Goal: Contribute content: Contribute content

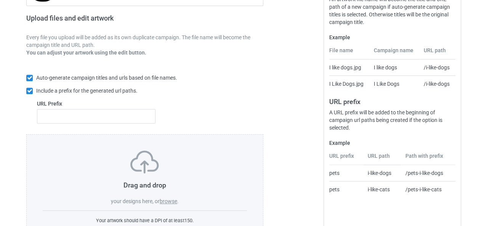
scroll to position [144, 0]
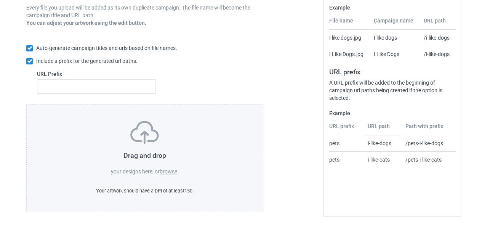
click at [172, 169] on label "browse" at bounding box center [169, 171] width 18 height 6
click at [0, 0] on input "browse" at bounding box center [0, 0] width 0 height 0
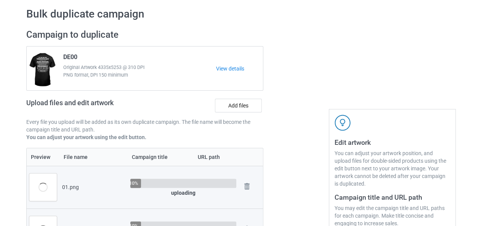
scroll to position [0, 0]
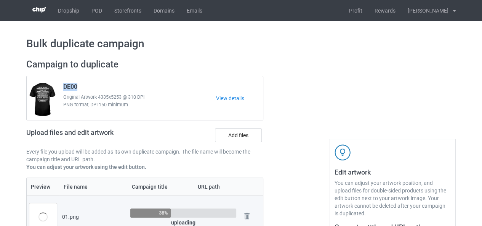
drag, startPoint x: 77, startPoint y: 87, endPoint x: 63, endPoint y: 87, distance: 14.1
click at [63, 87] on div "DE00 Original Artwork 4335x5253 @ 310 DPI PNG format, DPI 150 minimum" at bounding box center [137, 98] width 158 height 36
click at [69, 86] on span "DE00" at bounding box center [70, 88] width 14 height 10
drag, startPoint x: 69, startPoint y: 86, endPoint x: 64, endPoint y: 87, distance: 5.0
click at [64, 87] on span "DE00" at bounding box center [70, 88] width 14 height 10
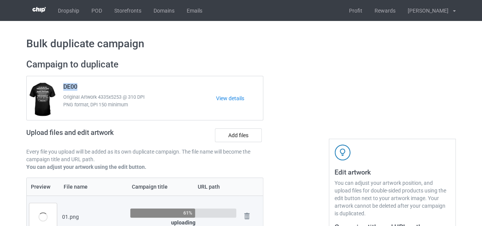
click at [64, 87] on span "DE00" at bounding box center [70, 88] width 14 height 10
drag, startPoint x: 70, startPoint y: 87, endPoint x: 64, endPoint y: 87, distance: 5.7
click at [64, 87] on span "DE00" at bounding box center [70, 88] width 14 height 10
copy span "DE"
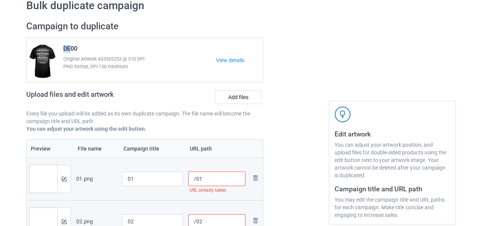
scroll to position [114, 0]
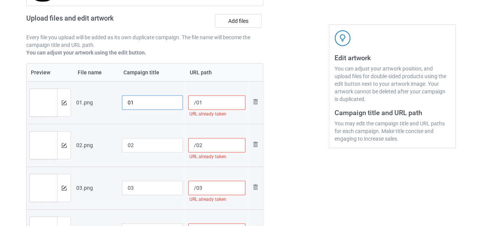
click at [128, 105] on input "01" at bounding box center [152, 102] width 61 height 14
paste input "DE"
type input "DE01"
click at [128, 145] on input "02" at bounding box center [152, 145] width 61 height 14
paste input "DE"
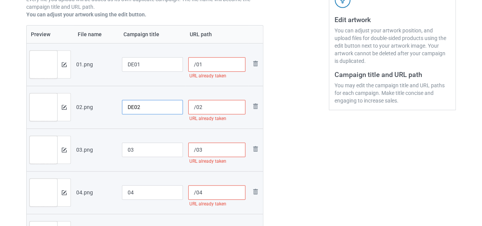
type input "DE02"
click at [127, 150] on input "03" at bounding box center [152, 150] width 61 height 14
paste input "DE"
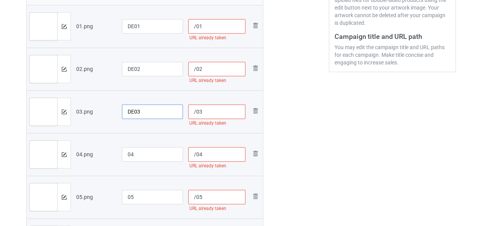
type input "DE03"
click at [127, 156] on input "04" at bounding box center [152, 154] width 61 height 14
paste input "DE"
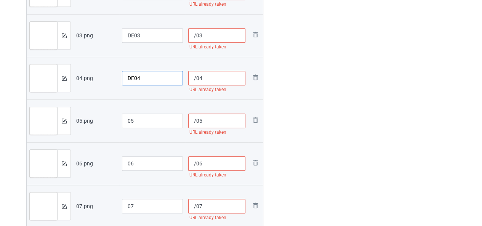
type input "DE04"
click at [127, 118] on input "05" at bounding box center [152, 121] width 61 height 14
paste input "DE"
type input "DE05"
click at [128, 166] on input "06" at bounding box center [152, 163] width 61 height 14
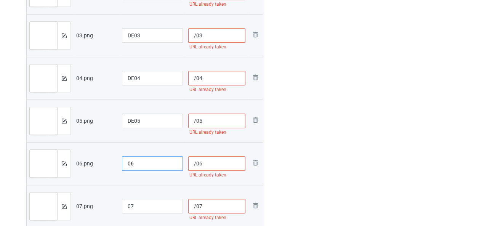
paste input "DE"
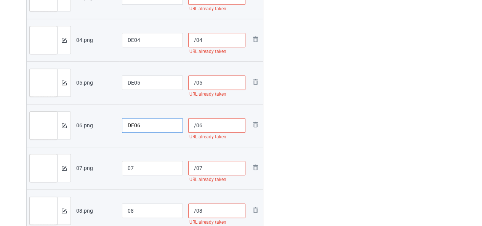
type input "DE06"
click at [128, 166] on input "07" at bounding box center [152, 168] width 61 height 14
paste input "DE"
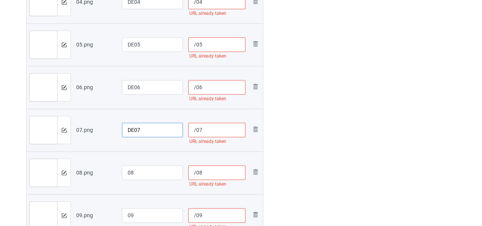
type input "DE07"
click at [127, 168] on input "08" at bounding box center [152, 172] width 61 height 14
paste input "DE"
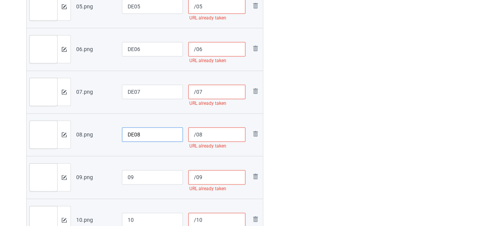
type input "DE08"
click at [127, 173] on input "09" at bounding box center [152, 177] width 61 height 14
paste input "DE"
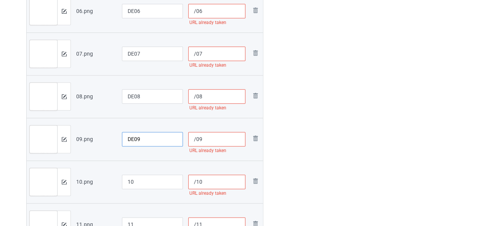
type input "DE09"
click at [128, 180] on input "10" at bounding box center [152, 182] width 61 height 14
paste input "DE"
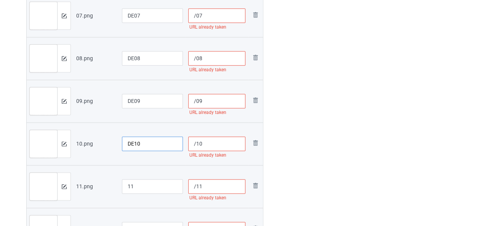
type input "DE10"
click at [127, 184] on input "11" at bounding box center [152, 186] width 61 height 14
paste input "DE"
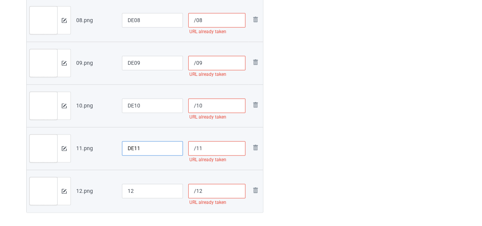
type input "DE11"
click at [127, 187] on input "12" at bounding box center [152, 191] width 61 height 14
paste input "DE"
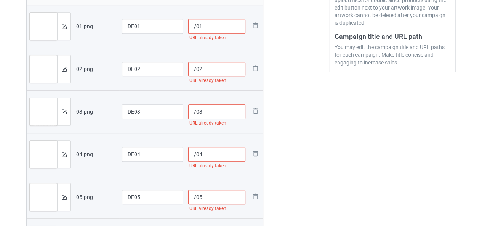
scroll to position [152, 0]
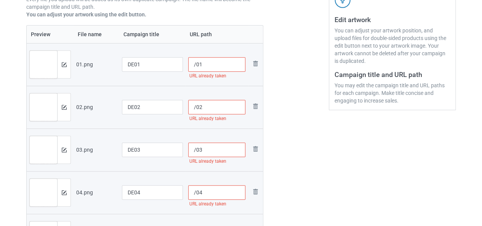
type input "DE12"
click at [195, 64] on input "/01" at bounding box center [217, 64] width 58 height 14
paste input "de"
type input "/de01"
click at [196, 105] on input "/02" at bounding box center [217, 107] width 58 height 14
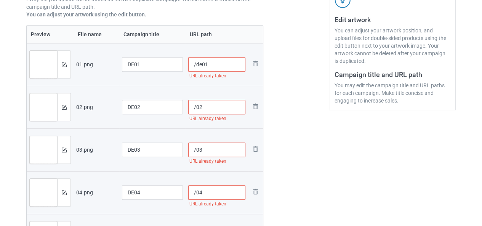
paste input "de"
type input "/de02"
click at [194, 150] on input "/03" at bounding box center [217, 150] width 58 height 14
click at [197, 151] on input "/03" at bounding box center [217, 150] width 58 height 14
paste input "de"
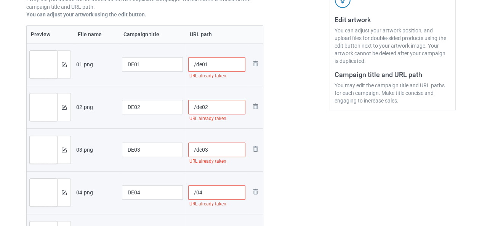
type input "/de03"
click at [196, 190] on input "/04" at bounding box center [217, 192] width 58 height 14
paste input "de"
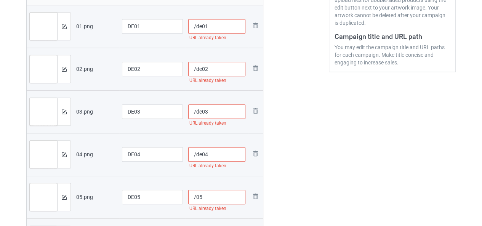
type input "/de04"
click at [196, 196] on input "/05" at bounding box center [217, 197] width 58 height 14
paste input "de"
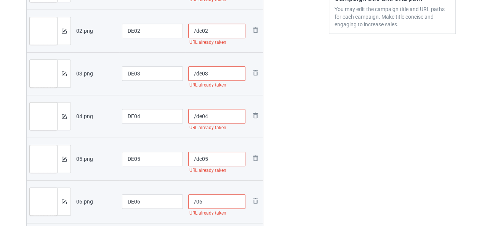
type input "/de05"
click at [197, 203] on input "/06" at bounding box center [217, 201] width 58 height 14
click at [197, 203] on input "/v06" at bounding box center [217, 201] width 58 height 14
click at [196, 203] on input "/v06" at bounding box center [217, 201] width 58 height 14
paste input "de"
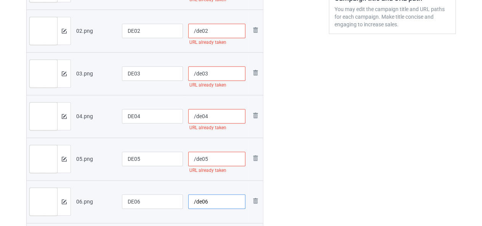
scroll to position [305, 0]
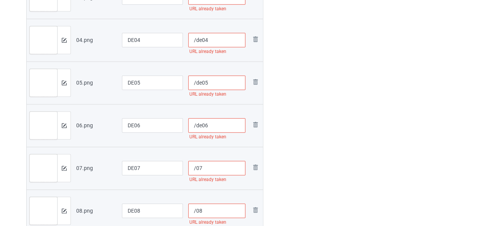
type input "/de06"
click at [195, 167] on input "/07" at bounding box center [217, 168] width 58 height 14
paste input "de"
type input "/de07"
click at [195, 213] on input "/08" at bounding box center [217, 211] width 58 height 14
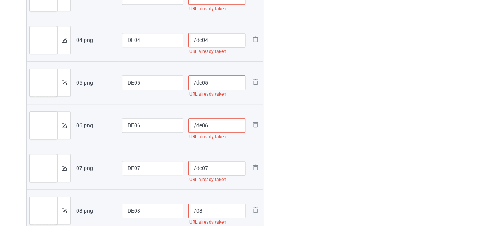
paste input "de"
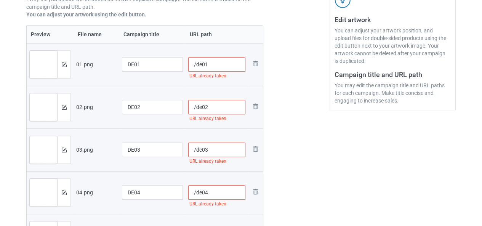
scroll to position [114, 0]
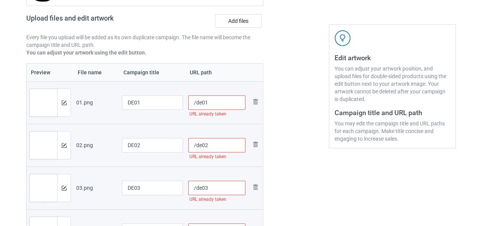
type input "/de08"
click at [202, 103] on input "/de01" at bounding box center [217, 102] width 58 height 14
click at [207, 103] on input "/dew01n" at bounding box center [217, 102] width 58 height 14
click at [225, 101] on input "/dewin01n" at bounding box center [217, 102] width 58 height 14
drag, startPoint x: 210, startPoint y: 103, endPoint x: 182, endPoint y: 105, distance: 27.9
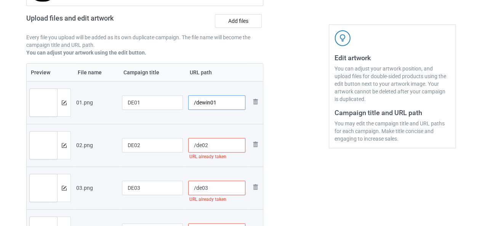
click at [182, 105] on tr "Preview and edit artwork 01.png DE01 /dewin01 Remove file" at bounding box center [145, 102] width 236 height 43
type input "/dewin01"
drag, startPoint x: 200, startPoint y: 144, endPoint x: 176, endPoint y: 148, distance: 24.7
click at [176, 148] on tr "Preview and edit artwork 02.png DE02 /de02 URL already taken Remove file" at bounding box center [145, 145] width 236 height 43
paste input "win"
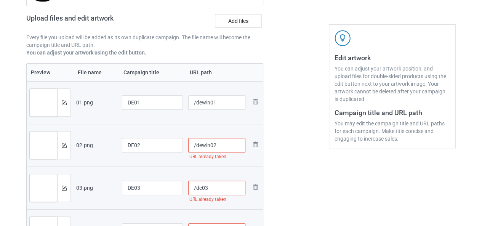
scroll to position [152, 0]
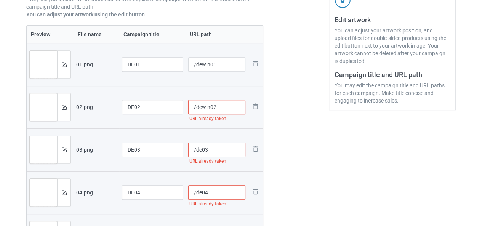
type input "/dewin02"
drag, startPoint x: 200, startPoint y: 150, endPoint x: 178, endPoint y: 152, distance: 22.5
click at [178, 152] on tr "Preview and edit artwork 03.png DE03 /de03 URL already taken Remove file" at bounding box center [145, 149] width 236 height 43
paste input "win"
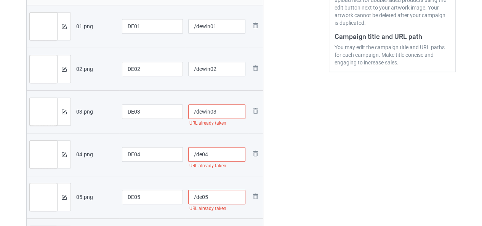
type input "/dewin03"
drag, startPoint x: 202, startPoint y: 155, endPoint x: 174, endPoint y: 156, distance: 27.8
click at [174, 156] on tr "Preview and edit artwork 04.png DE04 /de04 URL already taken Remove file" at bounding box center [145, 154] width 236 height 43
paste input "win"
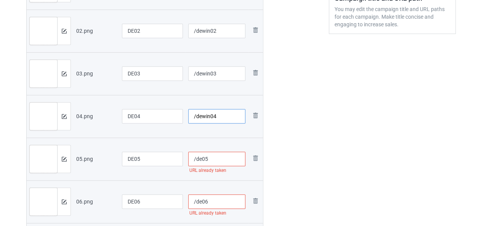
type input "/dewin04"
drag, startPoint x: 202, startPoint y: 160, endPoint x: 165, endPoint y: 160, distance: 37.4
click at [165, 160] on tr "Preview and edit artwork 05.png DE05 /de05 URL already taken Remove file" at bounding box center [145, 159] width 236 height 43
paste input "win"
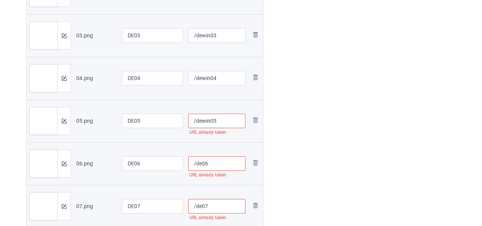
type input "/dewin05"
drag, startPoint x: 200, startPoint y: 164, endPoint x: 180, endPoint y: 164, distance: 20.6
click at [180, 164] on tr "Preview and edit artwork 06.png DE06 /de06 URL already taken Remove file" at bounding box center [145, 163] width 236 height 43
paste input "win"
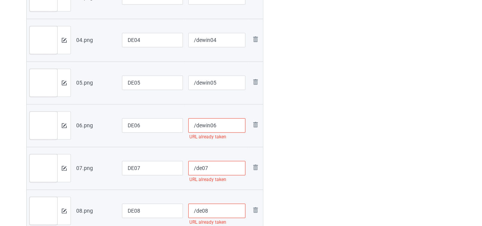
type input "/dewin06"
drag, startPoint x: 202, startPoint y: 170, endPoint x: 170, endPoint y: 174, distance: 32.3
click at [170, 174] on tr "Preview and edit artwork 07.png DE07 /de07 URL already taken Remove file" at bounding box center [145, 168] width 236 height 43
paste input "win"
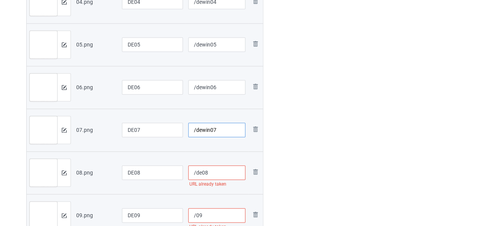
type input "/dewin07"
drag, startPoint x: 200, startPoint y: 176, endPoint x: 175, endPoint y: 177, distance: 25.9
click at [177, 177] on tr "Preview and edit artwork 08.png DE08 /de08 URL already taken Remove file" at bounding box center [145, 172] width 236 height 43
paste input "win"
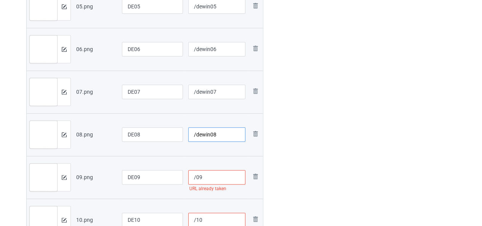
type input "/dewin08"
drag, startPoint x: 196, startPoint y: 176, endPoint x: 176, endPoint y: 178, distance: 20.3
click at [176, 178] on tr "Preview and edit artwork 09.png DE09 /09 URL already taken Remove file" at bounding box center [145, 177] width 236 height 43
paste input "dewin"
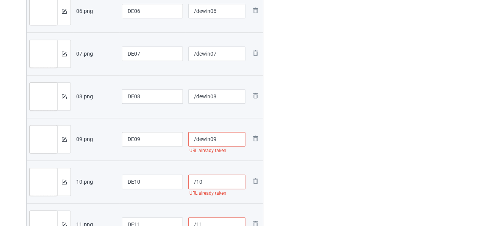
type input "/dewin09"
drag, startPoint x: 195, startPoint y: 181, endPoint x: 171, endPoint y: 187, distance: 25.1
click at [171, 187] on tr "Preview and edit artwork 10.png DE10 /10 URL already taken Remove file" at bounding box center [145, 181] width 236 height 43
paste input "dewin"
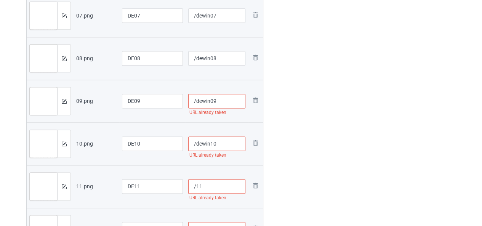
type input "/dewin10"
drag, startPoint x: 197, startPoint y: 188, endPoint x: 178, endPoint y: 192, distance: 19.1
click at [179, 192] on tr "Preview and edit artwork 11.png DE11 /11 URL already taken Remove file" at bounding box center [145, 186] width 236 height 43
paste input "dewin"
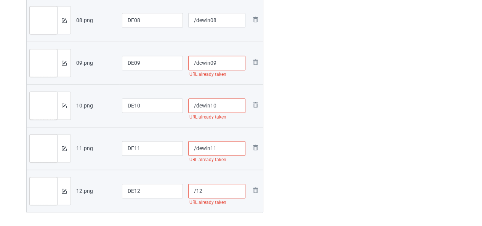
type input "/dewin11"
click at [197, 194] on input "/12" at bounding box center [217, 191] width 58 height 14
drag, startPoint x: 196, startPoint y: 194, endPoint x: 174, endPoint y: 198, distance: 22.4
click at [176, 198] on tr "Preview and edit artwork 12.png DE12 /12 URL already taken Remove file" at bounding box center [145, 191] width 236 height 43
paste
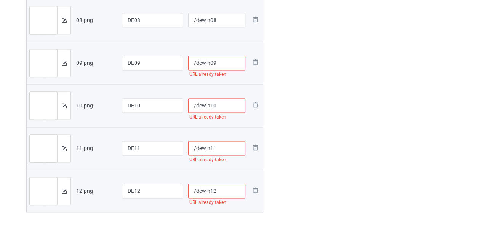
type input "/dewin12"
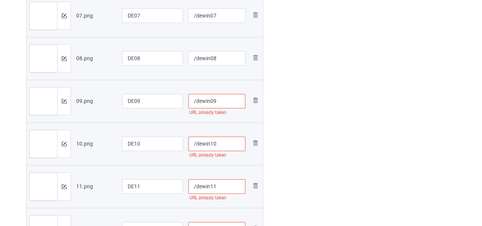
click at [211, 100] on input "/dewin09" at bounding box center [217, 101] width 58 height 14
click at [210, 104] on input "/dewin09" at bounding box center [217, 101] width 58 height 14
click at [220, 102] on input "/dewin09" at bounding box center [217, 101] width 58 height 14
type input "/dewin09n"
click at [224, 136] on input "/dewin10" at bounding box center [217, 143] width 58 height 14
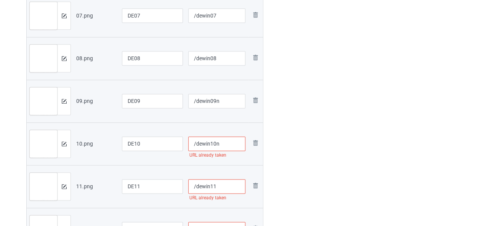
type input "/dewin10n"
click at [222, 185] on input "/dewin11" at bounding box center [217, 186] width 58 height 14
type input "/dewin11"
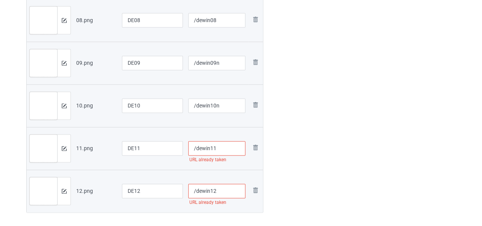
click at [221, 191] on input "/dewin12" at bounding box center [217, 191] width 58 height 14
type input "/dewin12"
type input "/dewin11n"
type input "/dewin12n"
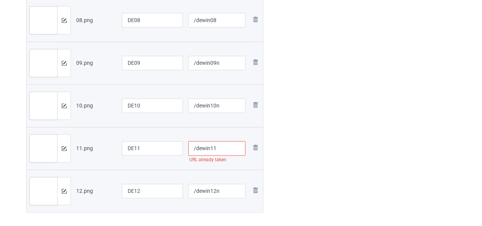
click at [223, 145] on input "/dewin11" at bounding box center [217, 148] width 58 height 14
type input "/dewin11n"
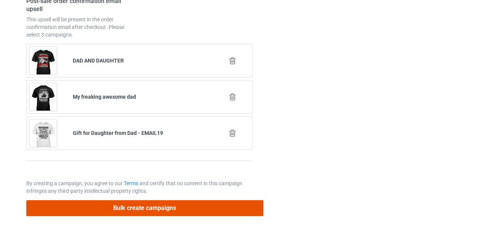
click at [148, 202] on button "Bulk create campaigns" at bounding box center [144, 208] width 237 height 16
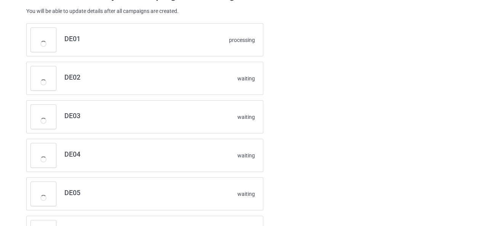
scroll to position [0, 0]
